Goal: Task Accomplishment & Management: Complete application form

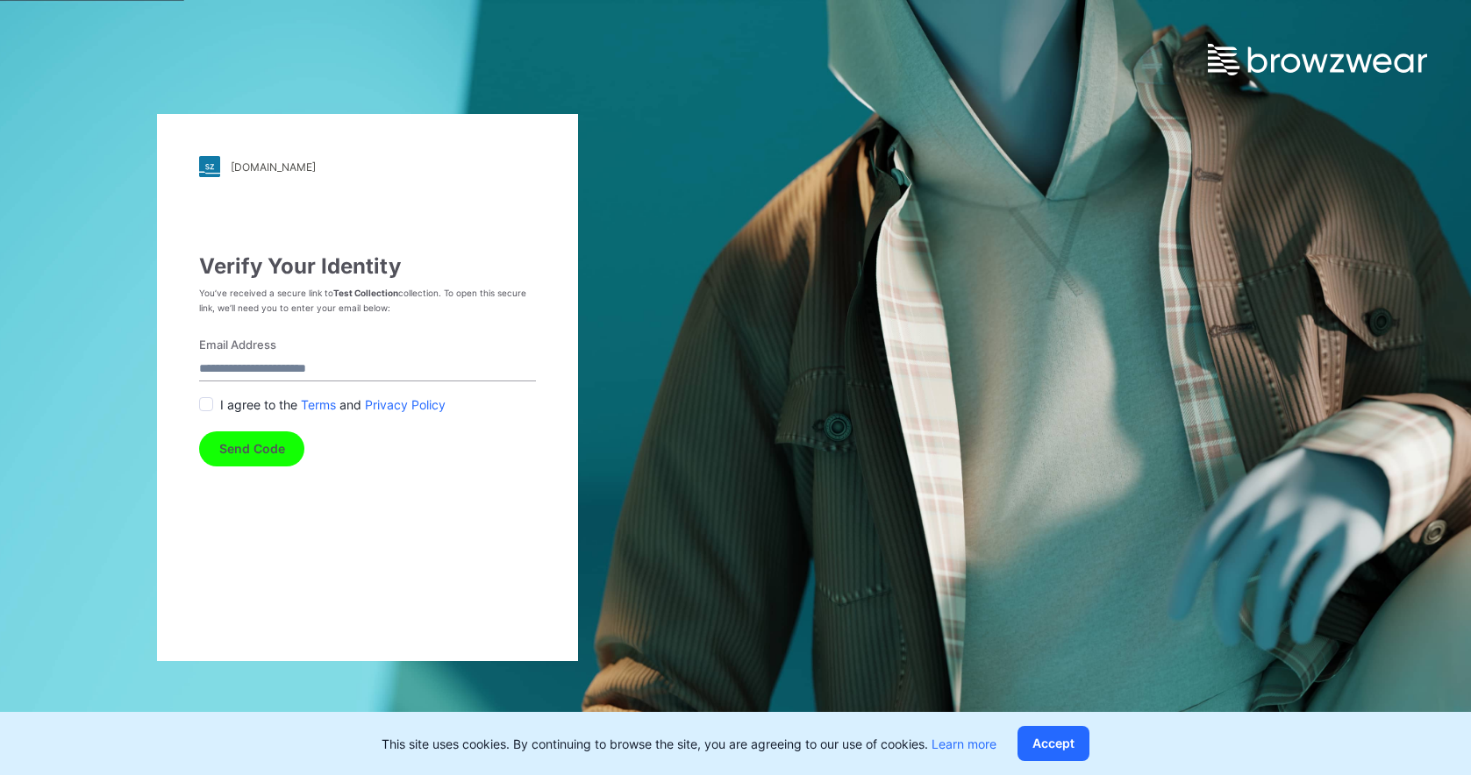
click at [279, 359] on input "Email Address" at bounding box center [367, 370] width 337 height 24
type input "**********"
click at [213, 407] on span at bounding box center [206, 404] width 14 height 14
click at [249, 448] on button "Send Code" at bounding box center [251, 448] width 105 height 35
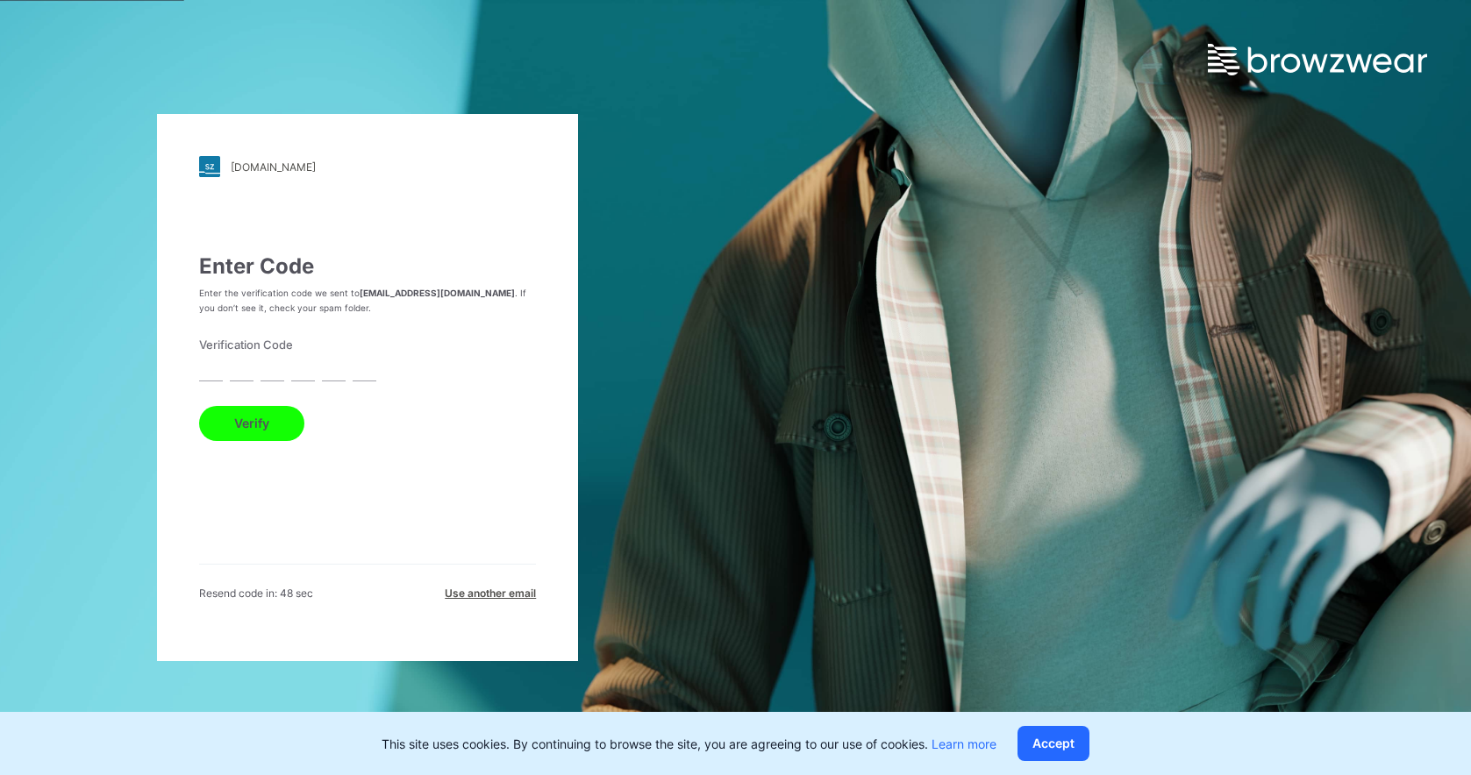
click at [221, 373] on input "text" at bounding box center [211, 370] width 24 height 24
type input "*"
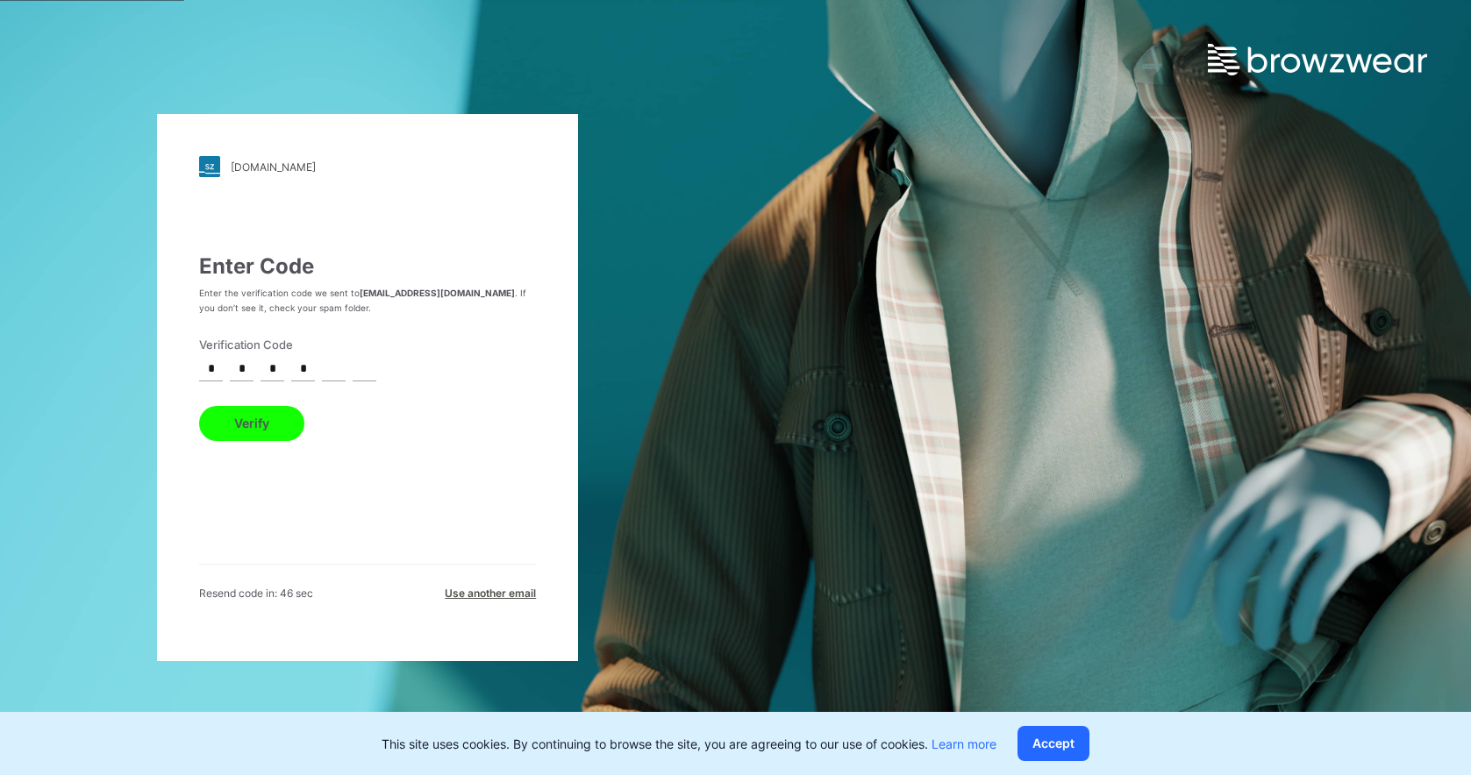
type input "*"
click at [199, 406] on button "Verify" at bounding box center [251, 423] width 105 height 35
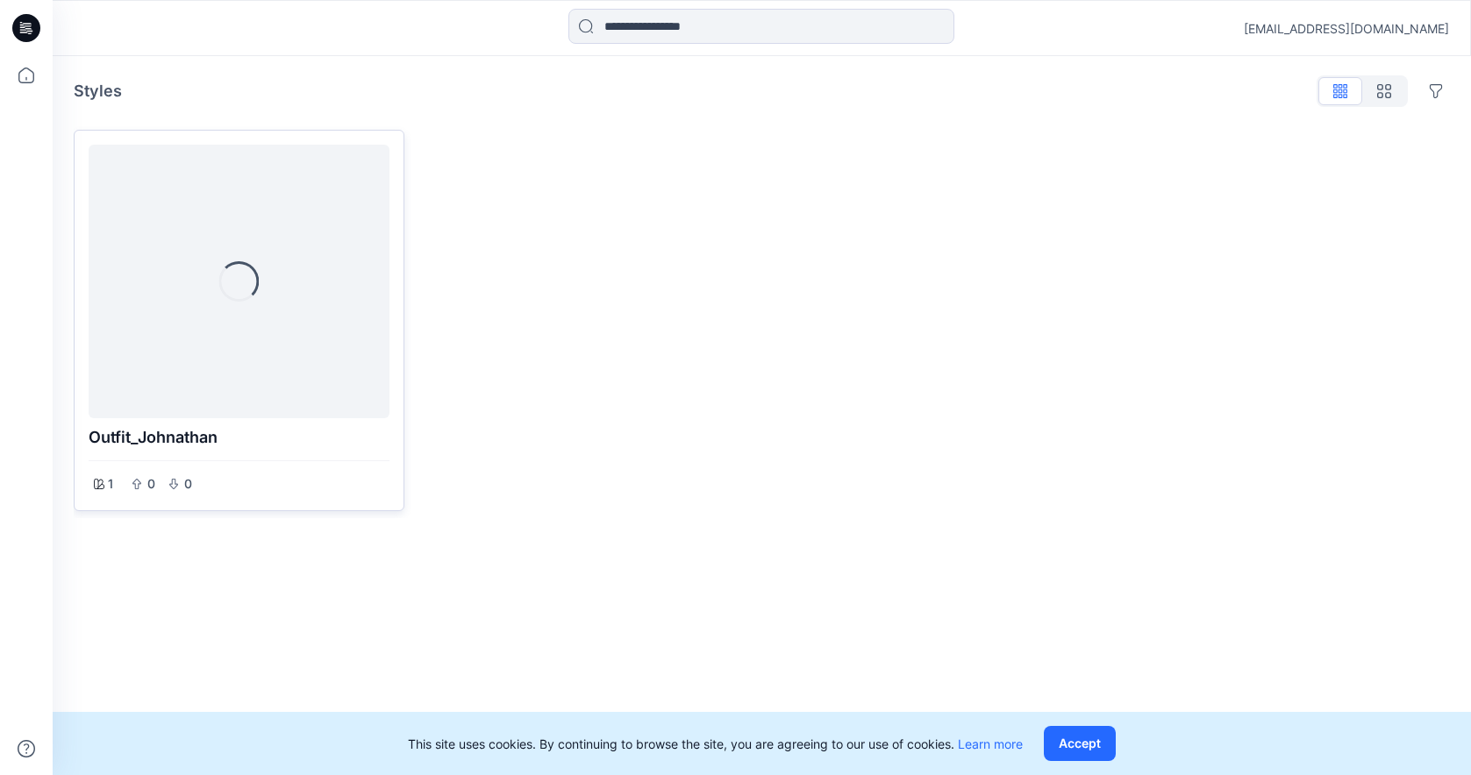
click at [201, 333] on div "Loading..." at bounding box center [239, 282] width 301 height 274
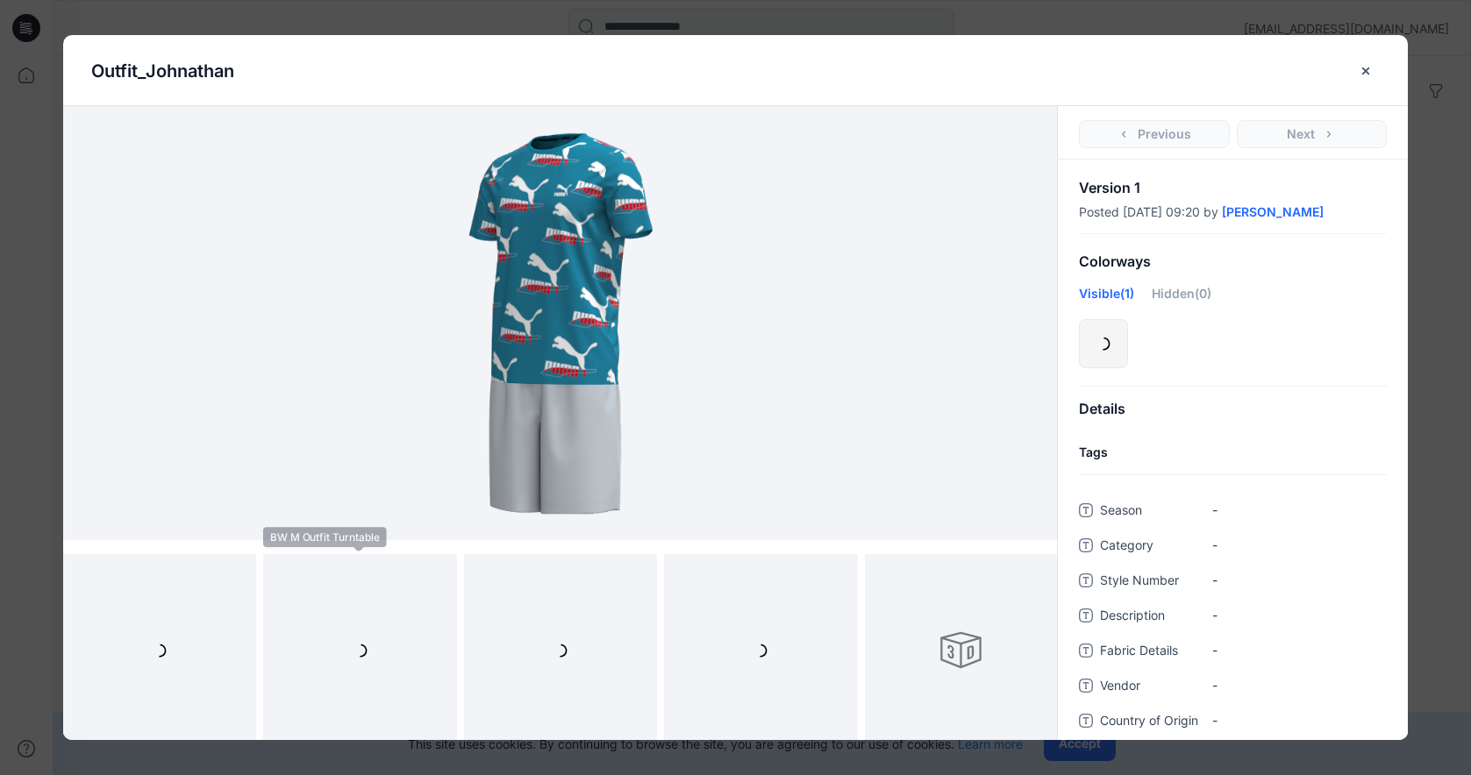
click at [353, 622] on div at bounding box center [359, 650] width 193 height 193
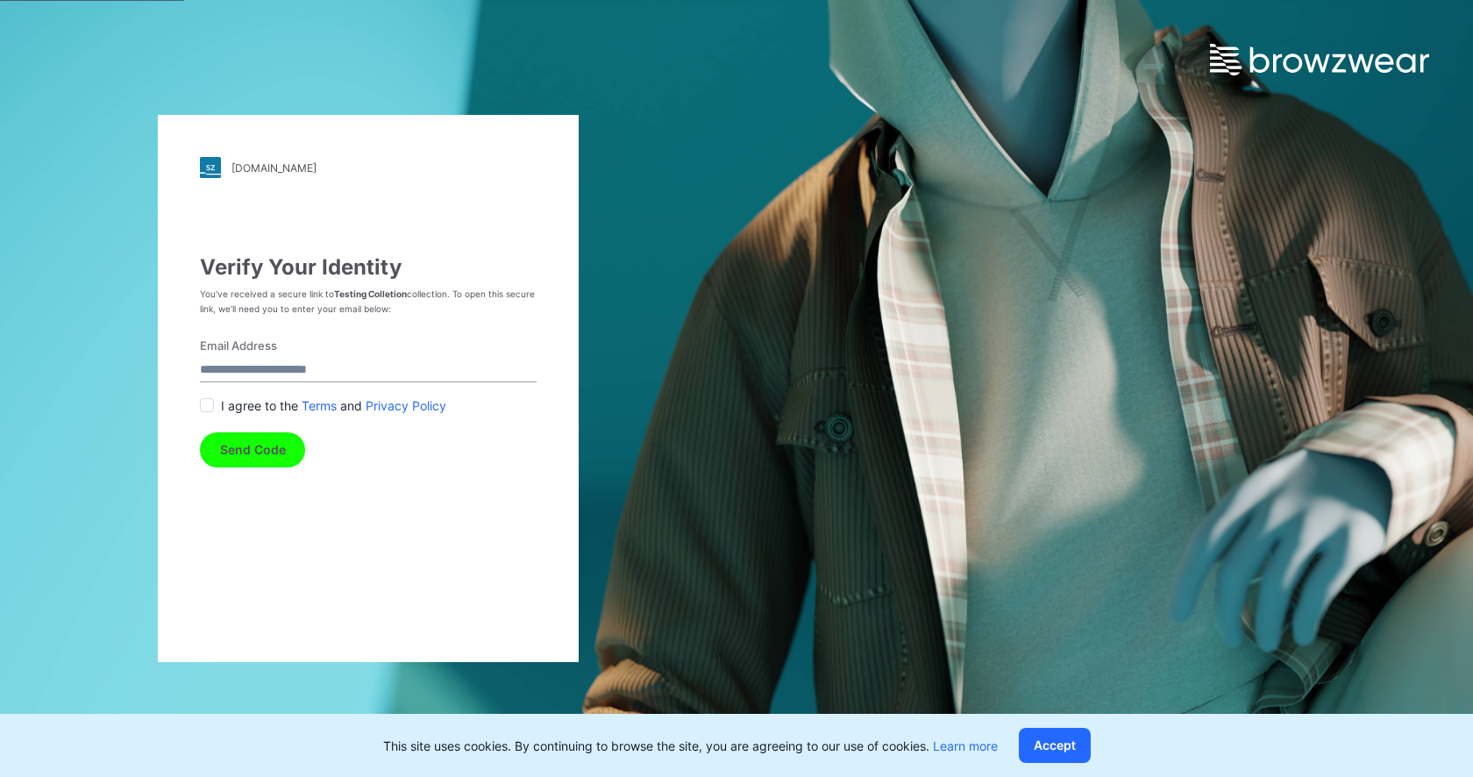
click at [351, 362] on input "Email Address" at bounding box center [368, 371] width 337 height 24
type input "**********"
click at [250, 445] on button "Send Code" at bounding box center [252, 449] width 105 height 35
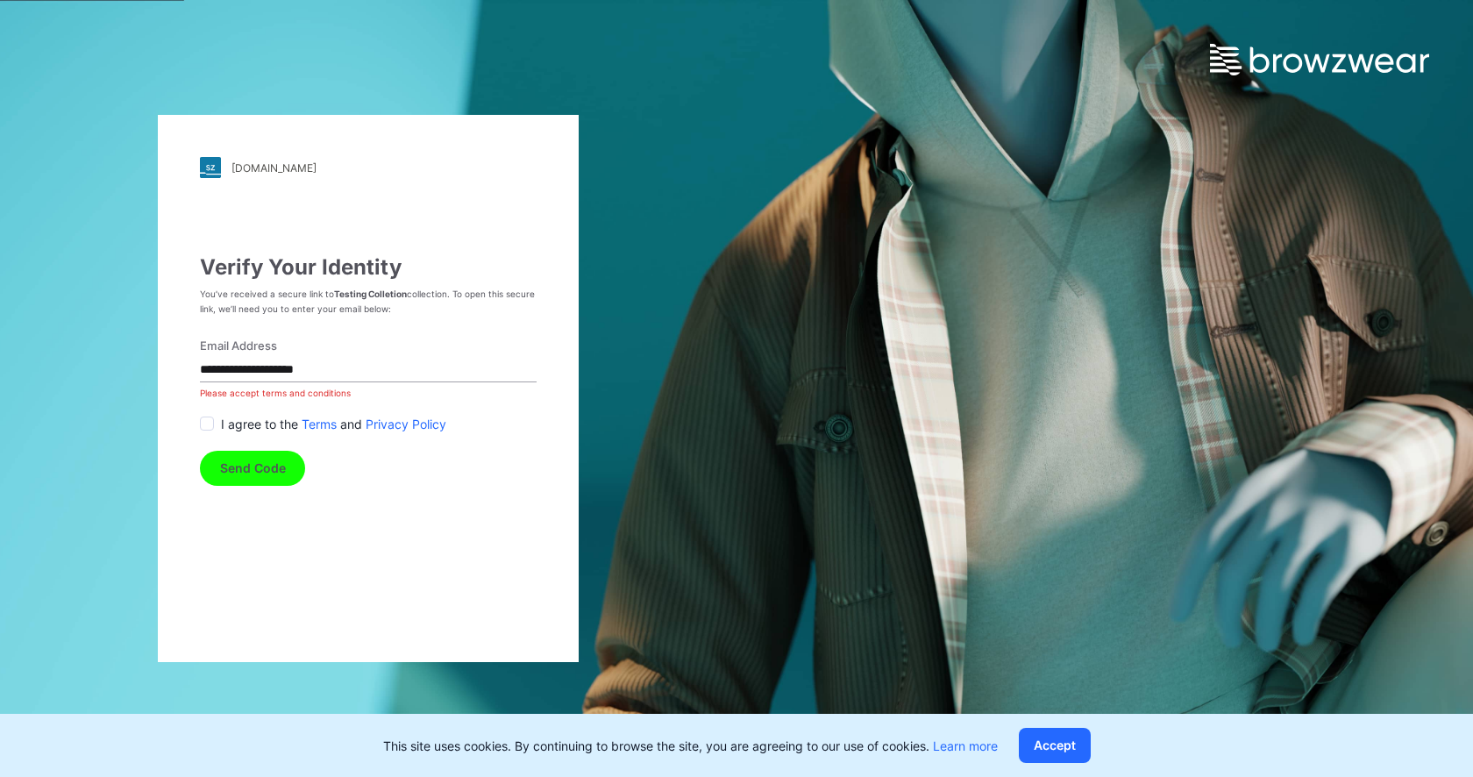
drag, startPoint x: 208, startPoint y: 421, endPoint x: 217, endPoint y: 450, distance: 30.5
click at [208, 420] on span at bounding box center [207, 424] width 14 height 14
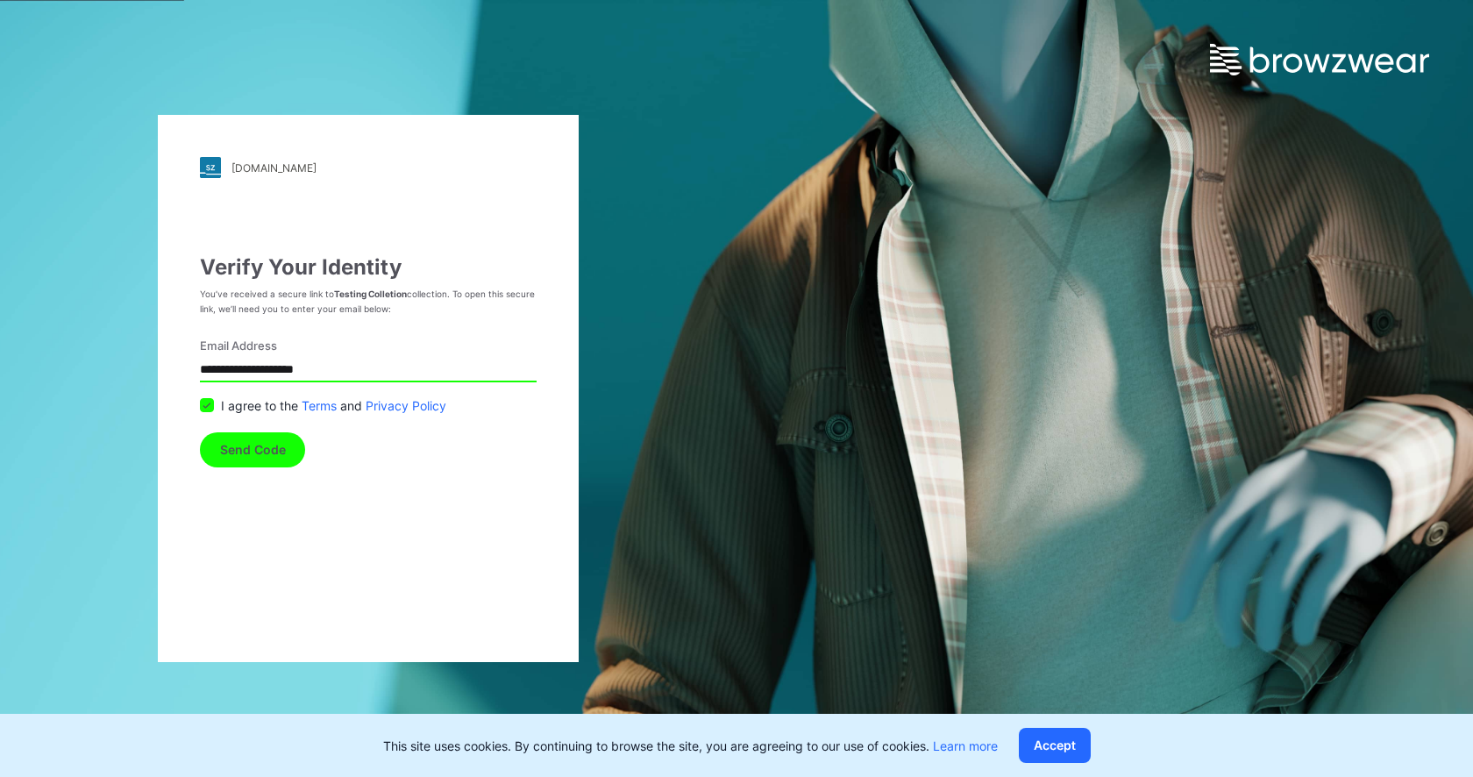
click at [225, 460] on button "Send Code" at bounding box center [252, 449] width 105 height 35
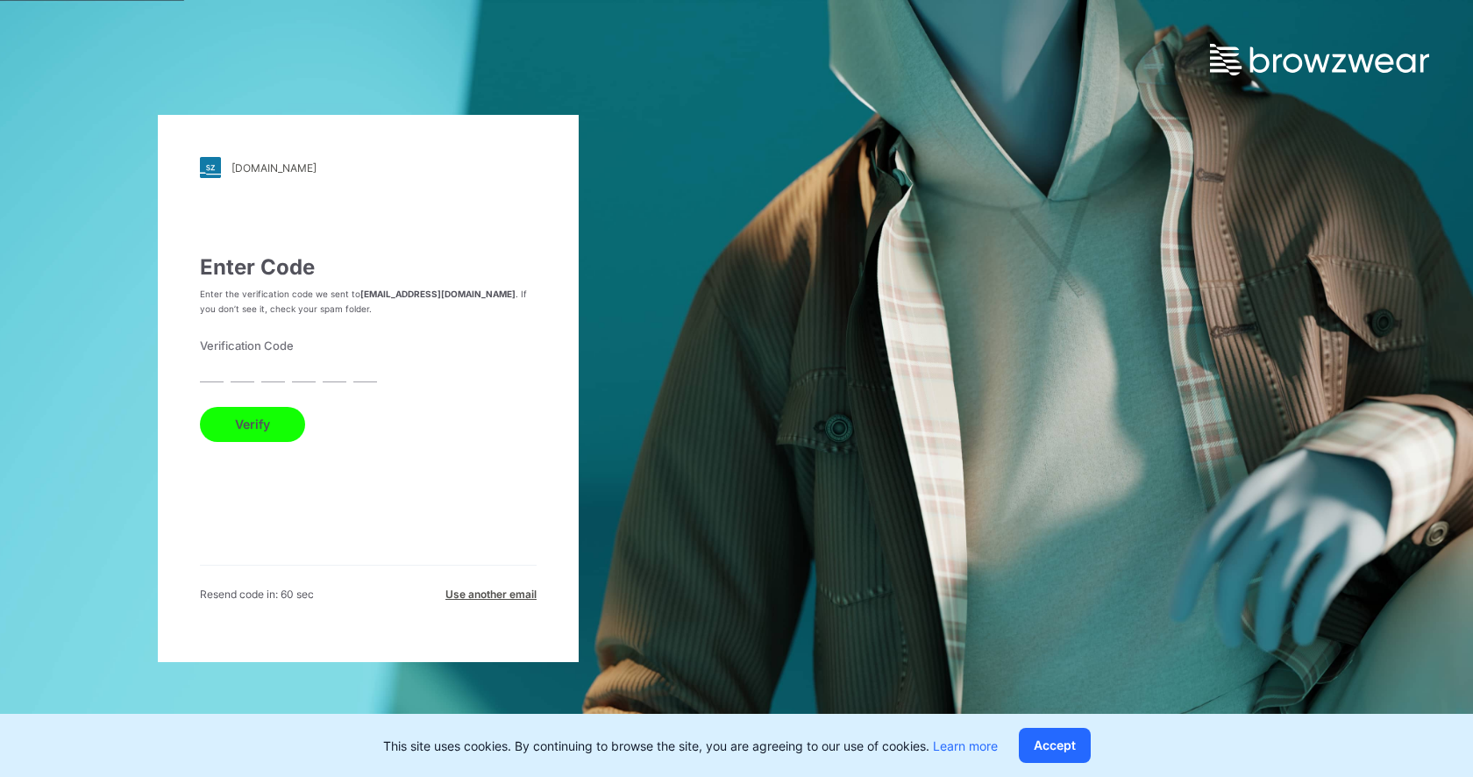
click at [214, 369] on input "text" at bounding box center [212, 371] width 24 height 24
type input "*"
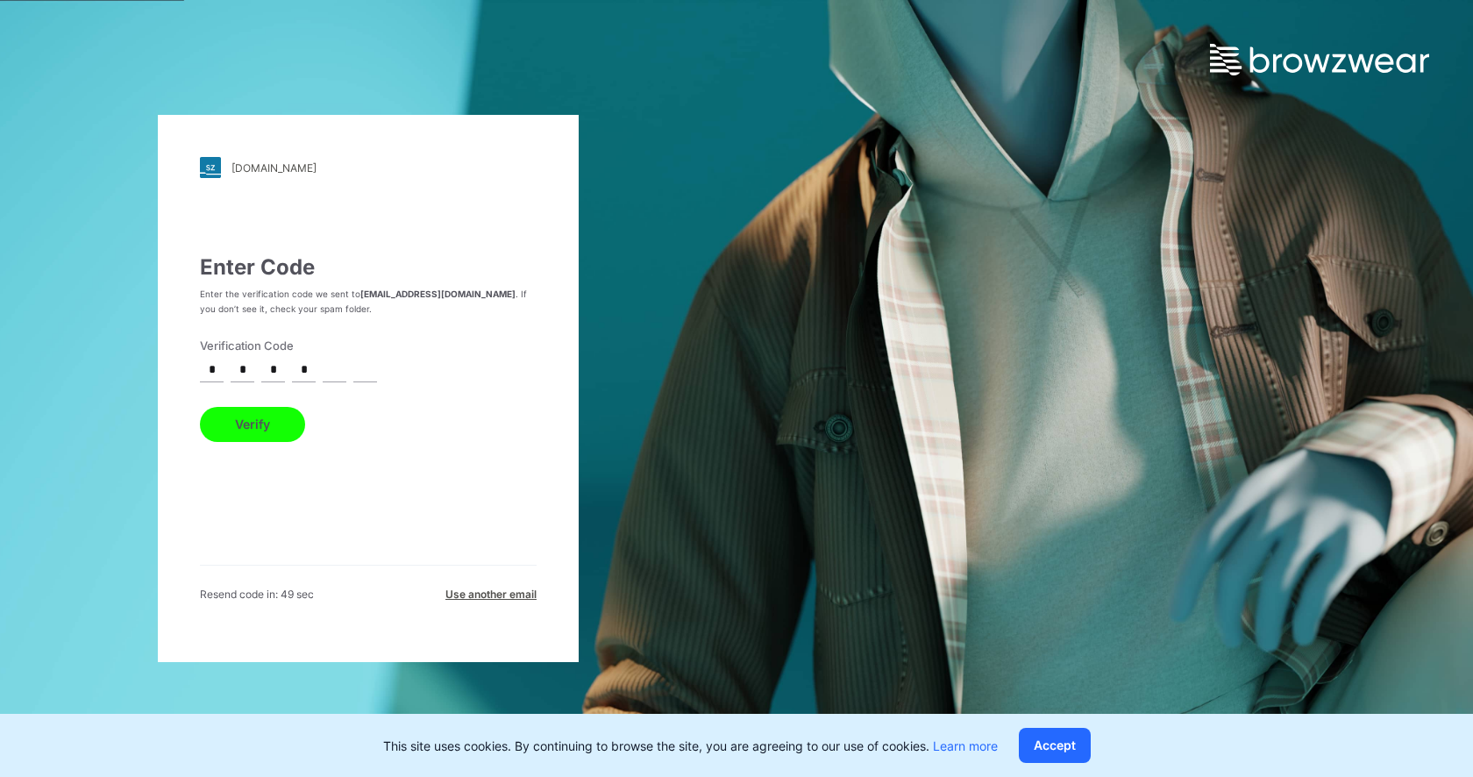
type input "*"
click at [239, 414] on button "Verify" at bounding box center [252, 424] width 105 height 35
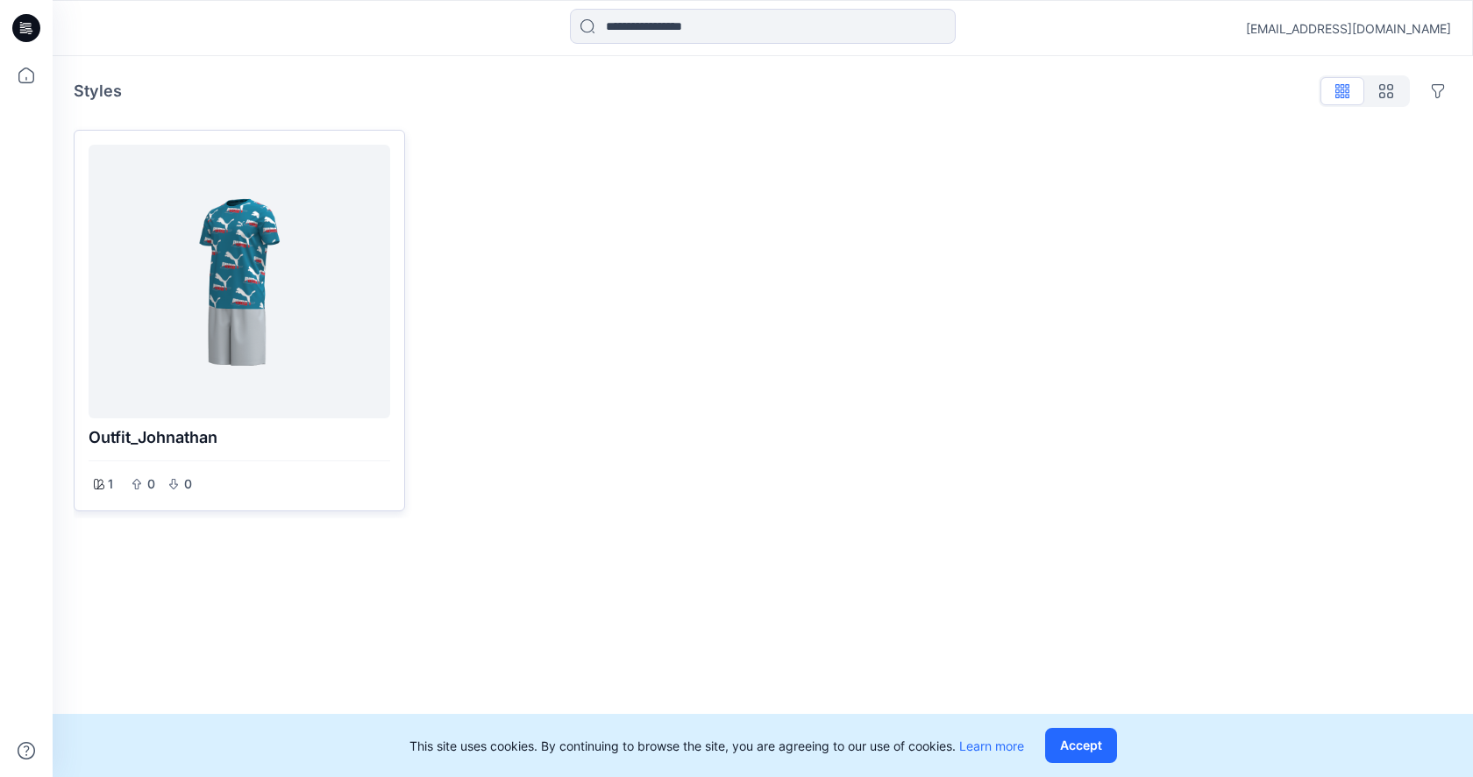
click at [302, 362] on div at bounding box center [240, 282] width 288 height 260
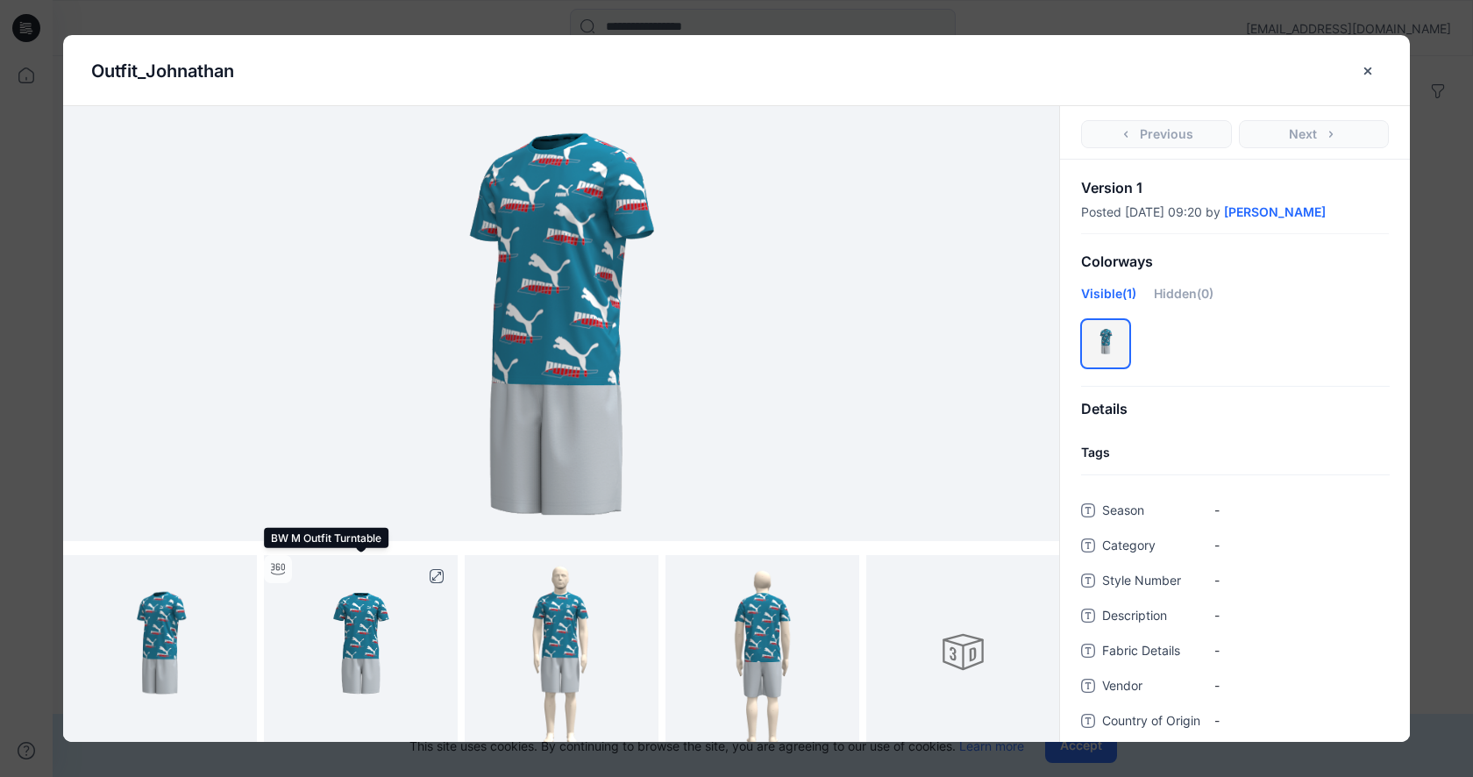
click at [362, 648] on img at bounding box center [361, 652] width 194 height 194
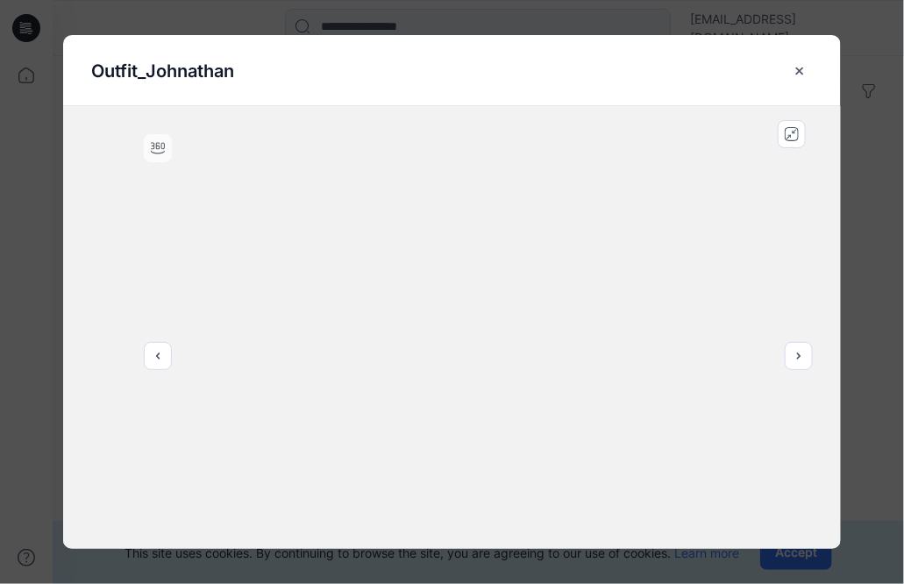
click at [439, 139] on div at bounding box center [452, 327] width 778 height 443
